Goal: Information Seeking & Learning: Check status

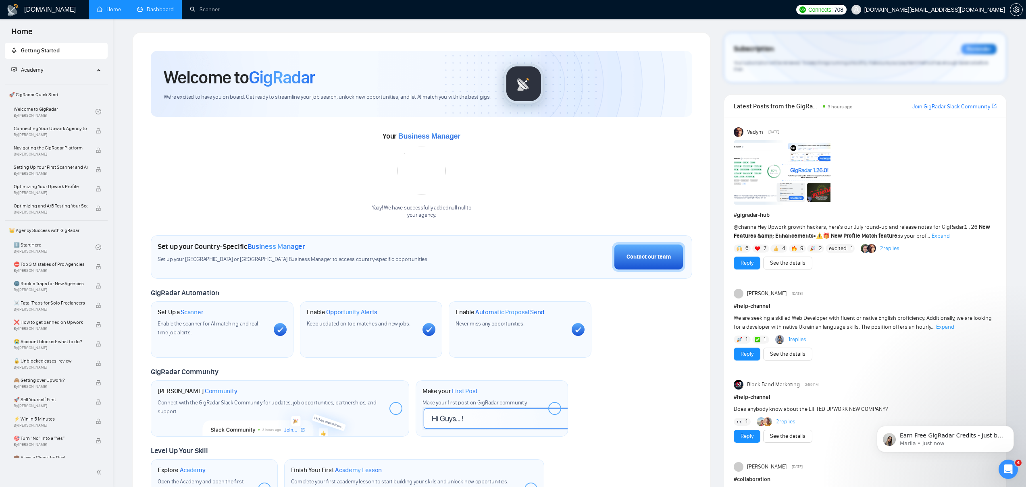
click at [152, 6] on link "Dashboard" at bounding box center [155, 9] width 37 height 7
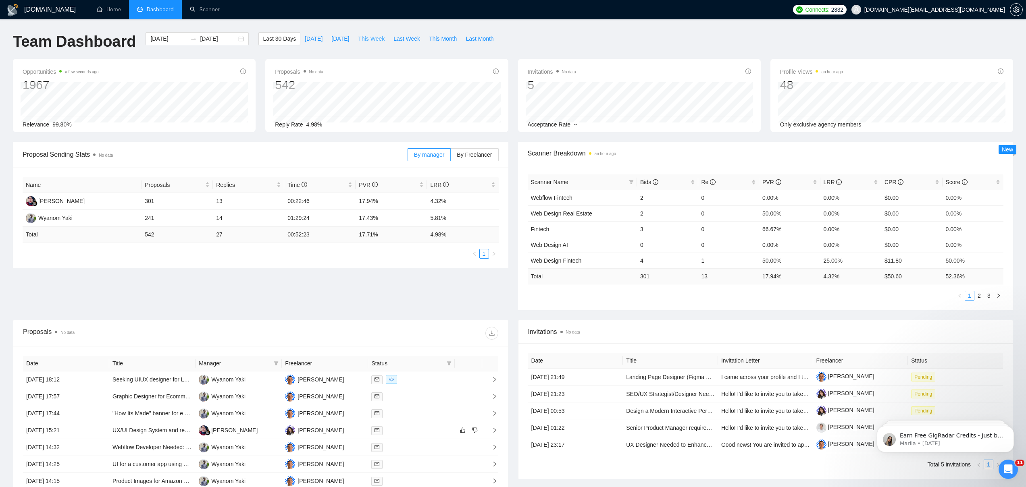
click at [368, 38] on span "This Week" at bounding box center [371, 38] width 27 height 9
type input "[DATE]"
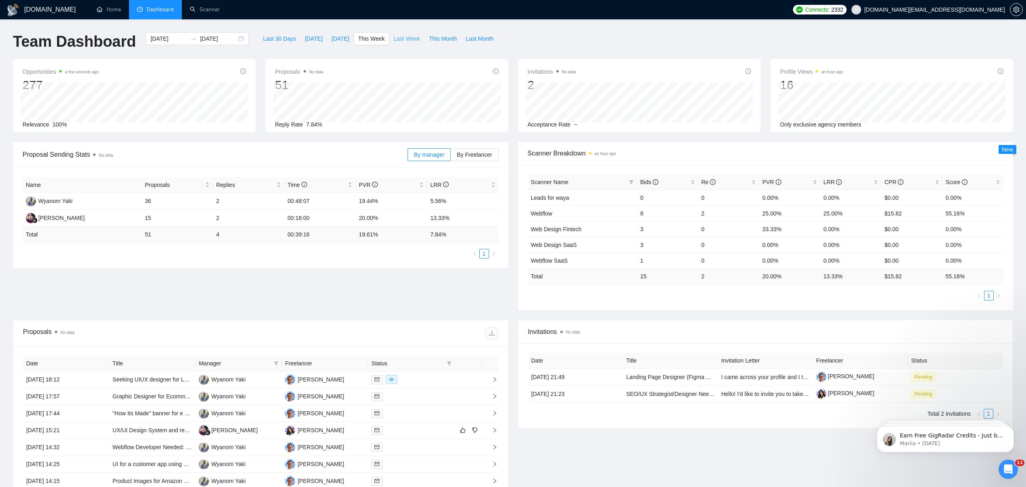
click at [406, 44] on button "Last Week" at bounding box center [406, 38] width 35 height 13
type input "[DATE]"
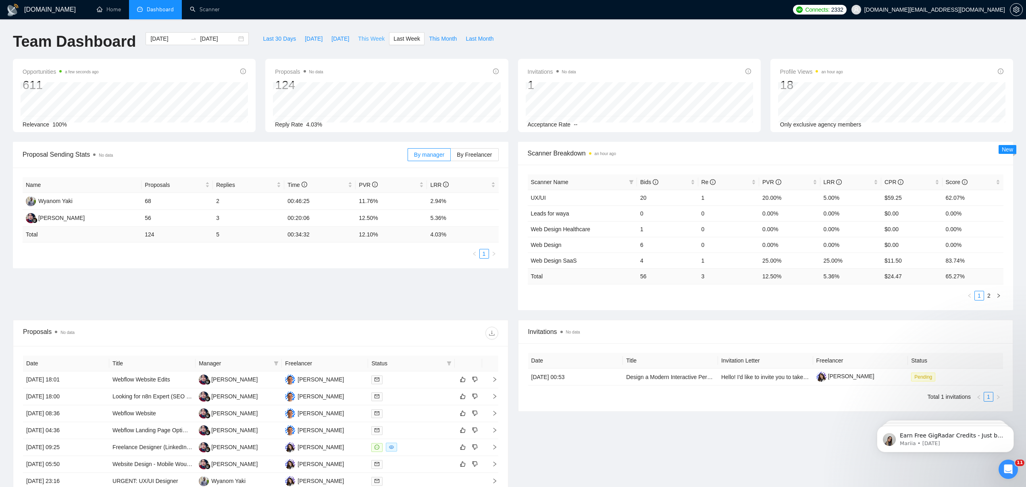
click at [376, 37] on span "This Week" at bounding box center [371, 38] width 27 height 9
type input "[DATE]"
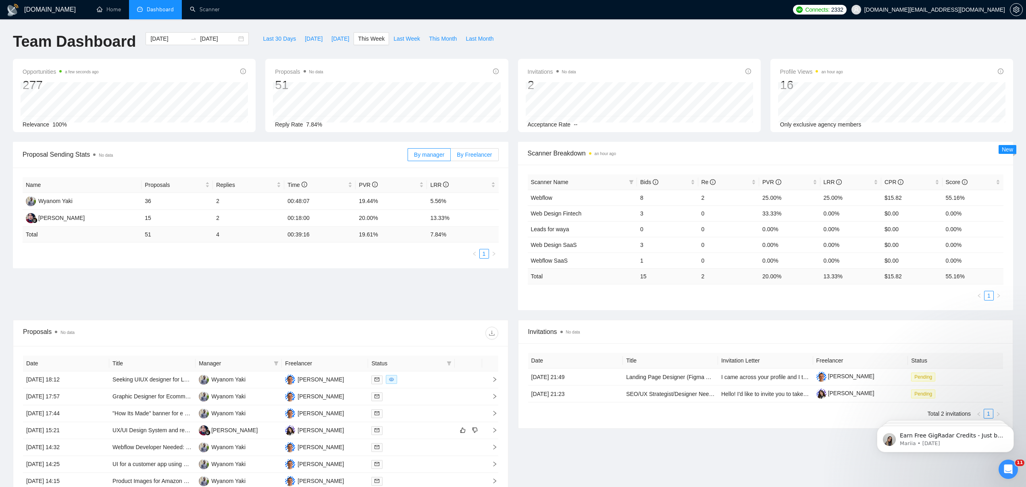
click at [479, 159] on label "By Freelancer" at bounding box center [475, 154] width 48 height 13
click at [451, 157] on input "By Freelancer" at bounding box center [451, 157] width 0 height 0
click at [214, 202] on td "3" at bounding box center [248, 201] width 71 height 17
click at [417, 156] on span "By manager" at bounding box center [429, 155] width 30 height 6
click at [408, 157] on input "By manager" at bounding box center [408, 157] width 0 height 0
